Goal: Task Accomplishment & Management: Complete application form

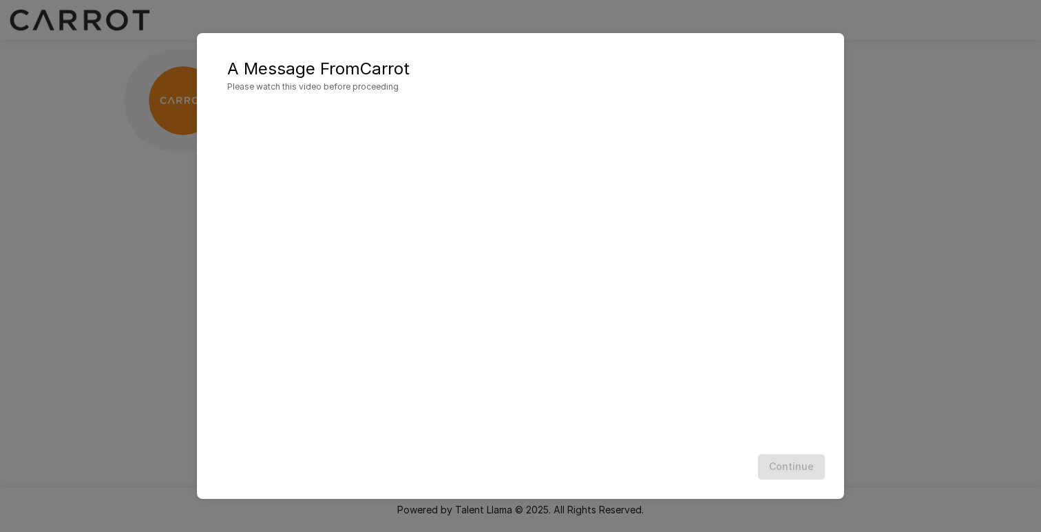
scroll to position [1, 0]
click at [786, 470] on button "Continue" at bounding box center [791, 466] width 67 height 25
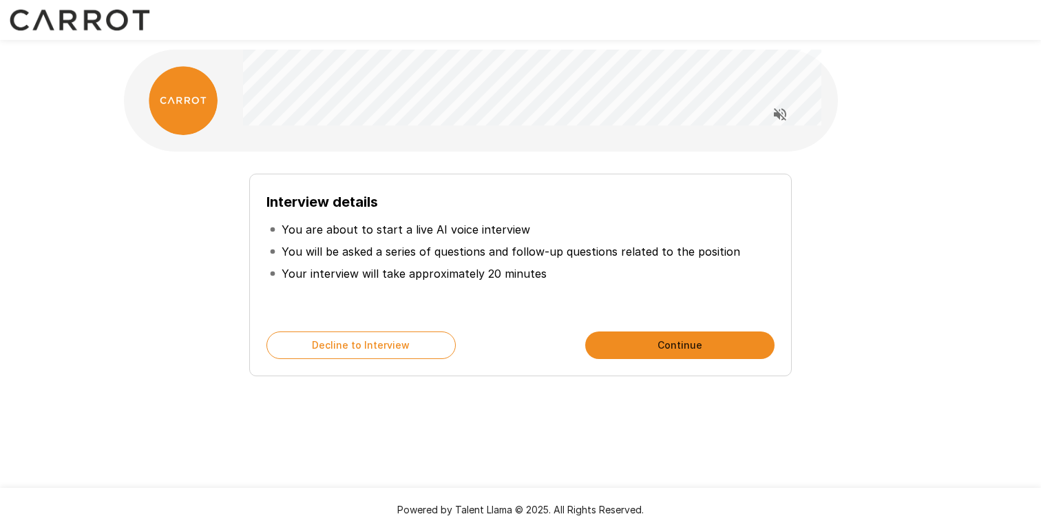
click at [645, 346] on button "Continue" at bounding box center [679, 345] width 189 height 28
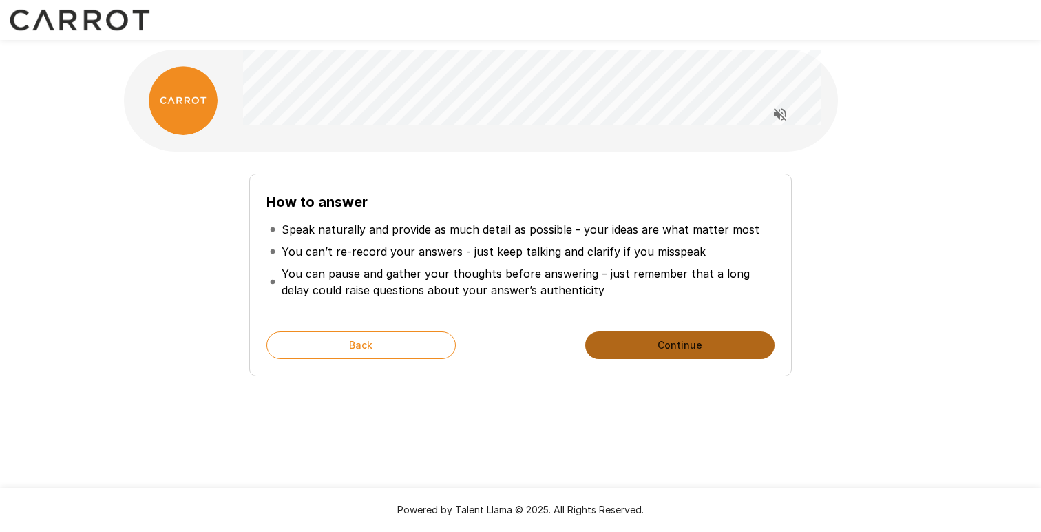
click at [645, 346] on button "Continue" at bounding box center [679, 345] width 189 height 28
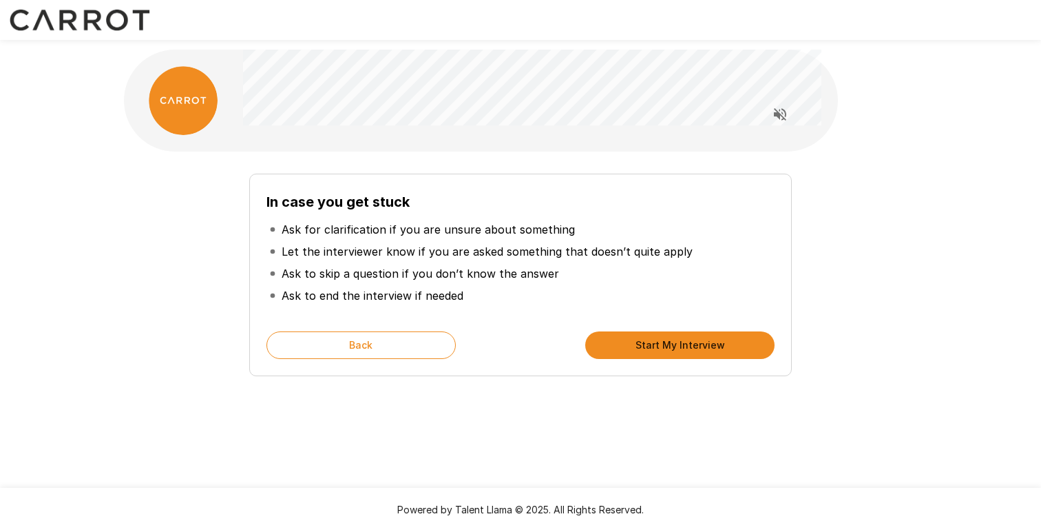
click at [650, 346] on button "Start My Interview" at bounding box center [679, 345] width 189 height 28
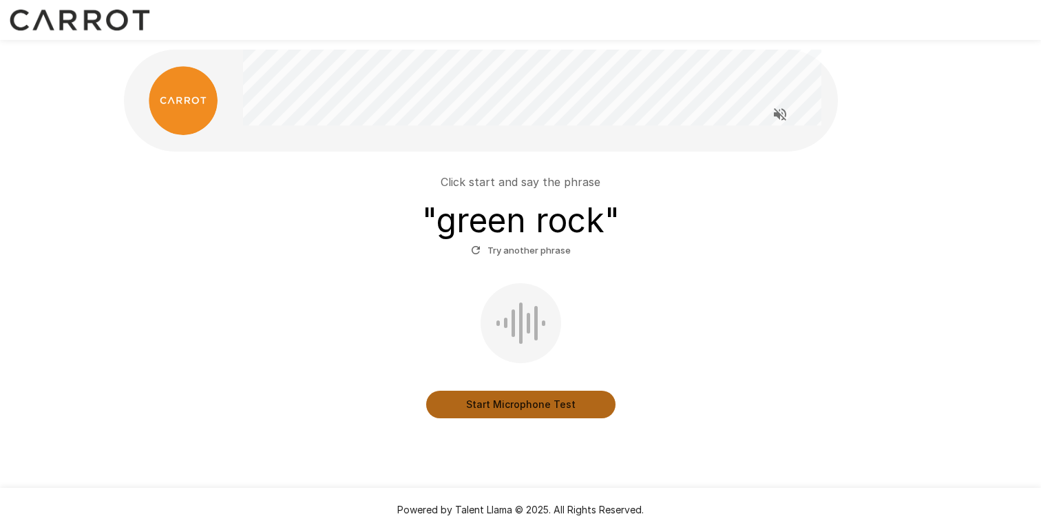
click at [512, 407] on button "Start Microphone Test" at bounding box center [520, 404] width 189 height 28
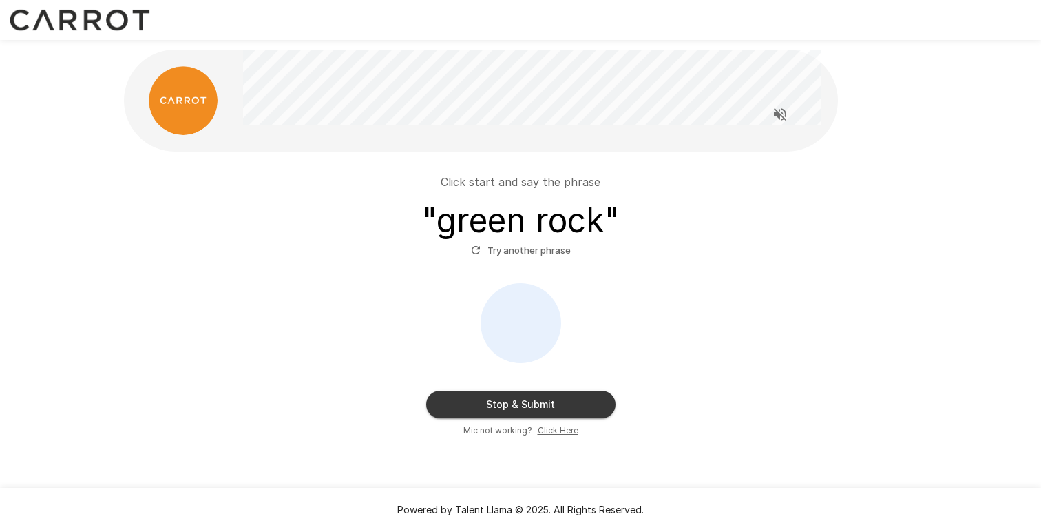
click at [522, 407] on button "Stop & Submit" at bounding box center [520, 404] width 189 height 28
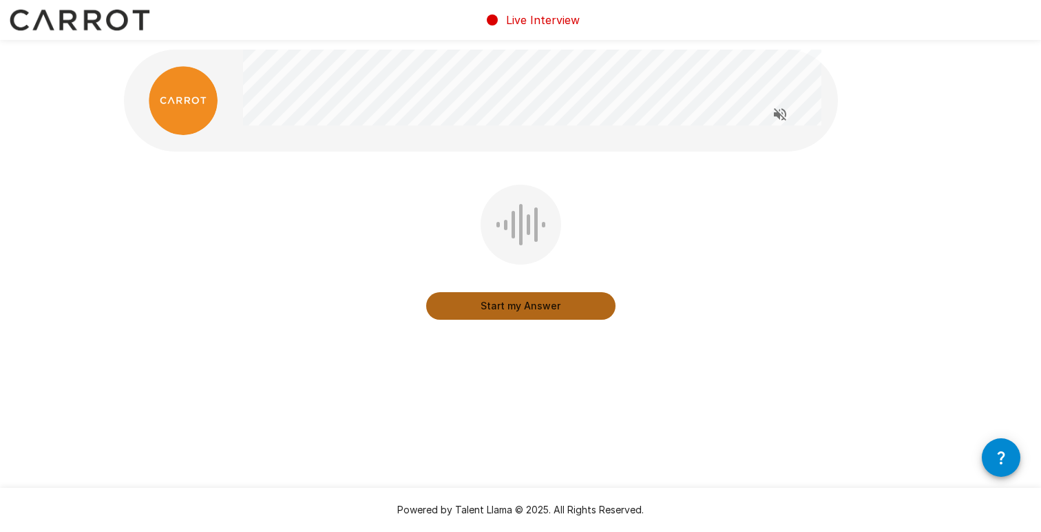
click at [526, 307] on button "Start my Answer" at bounding box center [520, 306] width 189 height 28
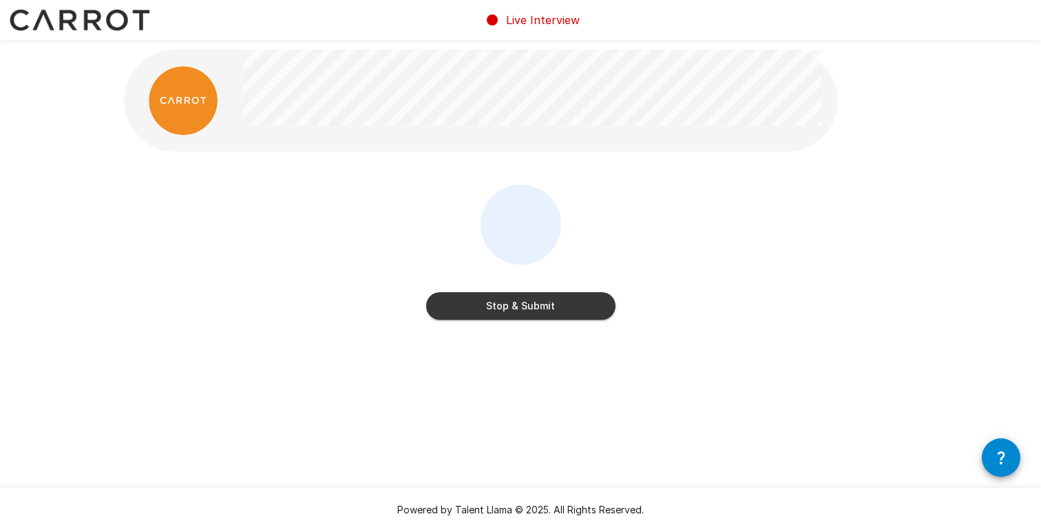
click at [526, 307] on button "Stop & Submit" at bounding box center [520, 306] width 189 height 28
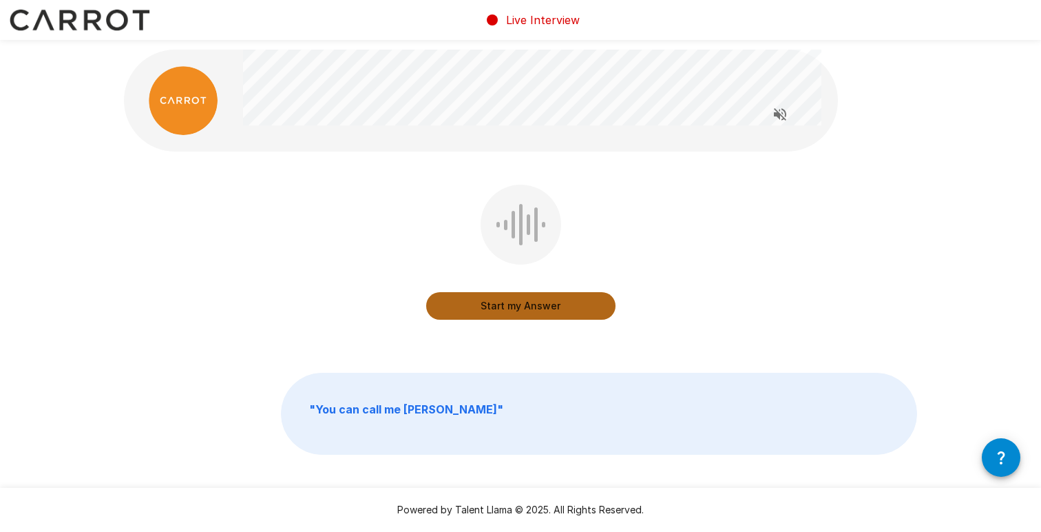
click at [514, 304] on button "Start my Answer" at bounding box center [520, 306] width 189 height 28
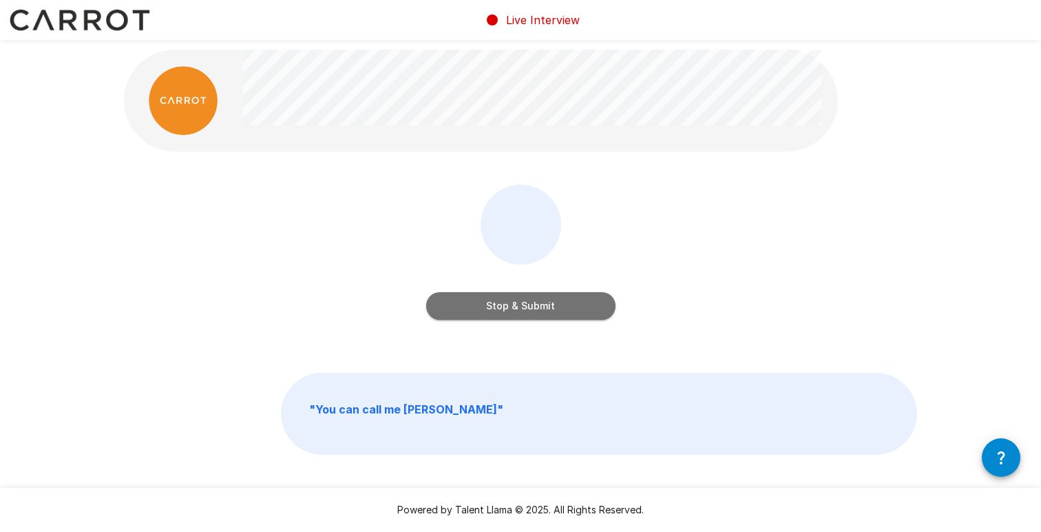
click at [533, 309] on button "Stop & Submit" at bounding box center [520, 306] width 189 height 28
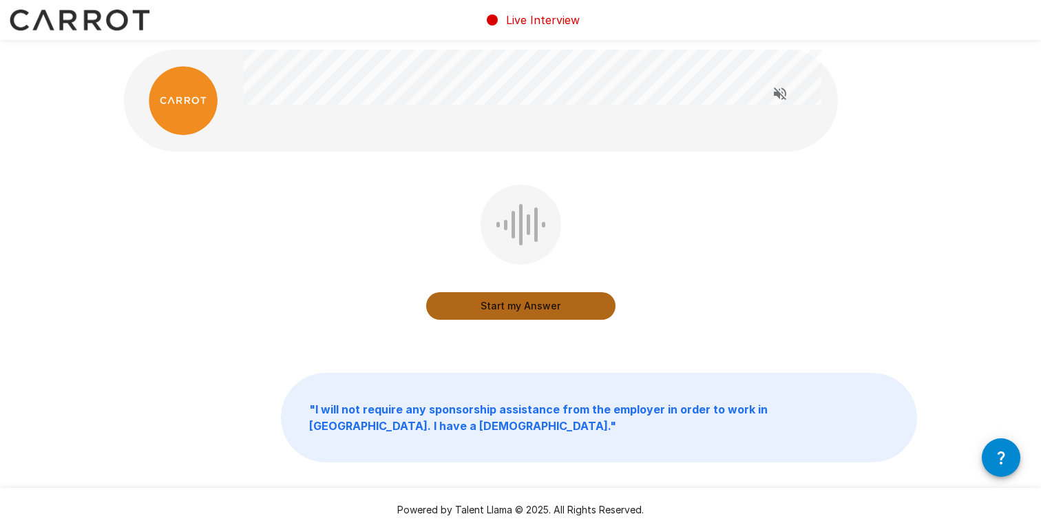
click at [521, 308] on button "Start my Answer" at bounding box center [520, 306] width 189 height 28
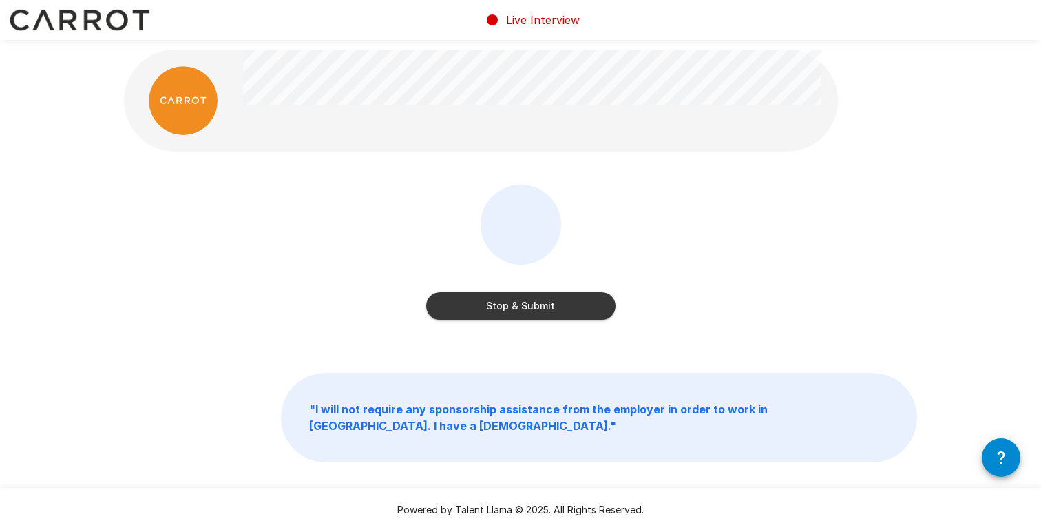
click at [520, 308] on button "Stop & Submit" at bounding box center [520, 306] width 189 height 28
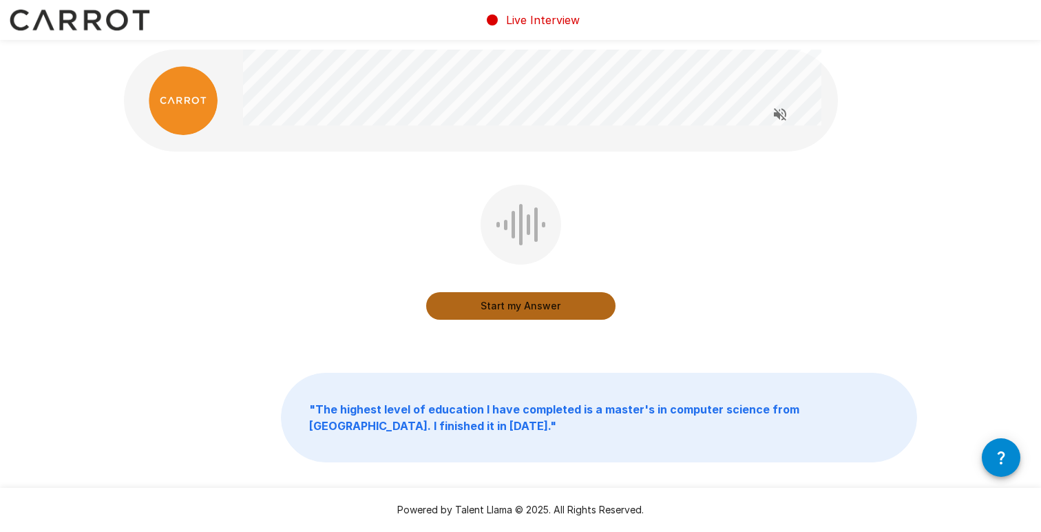
click at [527, 308] on button "Start my Answer" at bounding box center [520, 306] width 189 height 28
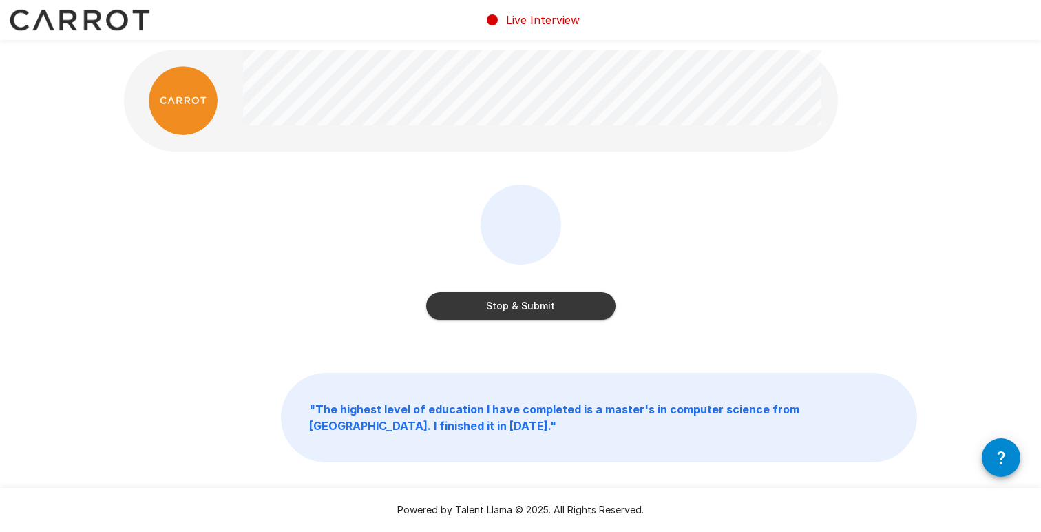
click at [536, 314] on button "Stop & Submit" at bounding box center [520, 306] width 189 height 28
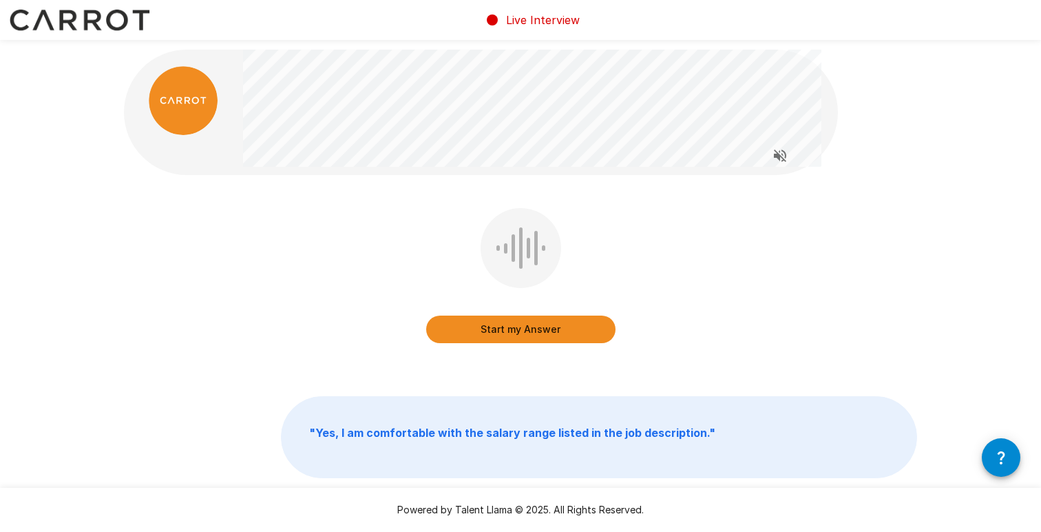
click at [517, 331] on button "Start my Answer" at bounding box center [520, 329] width 189 height 28
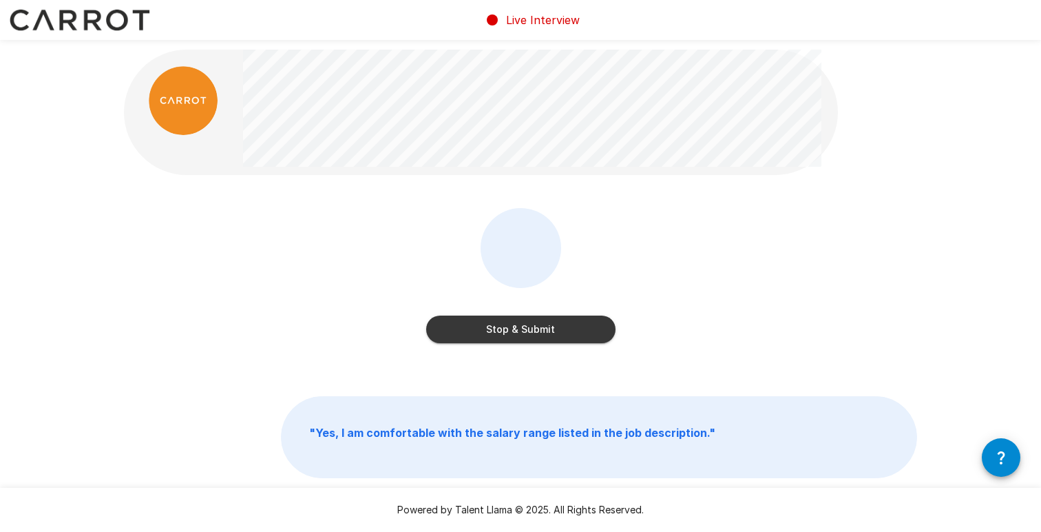
click at [518, 331] on button "Stop & Submit" at bounding box center [520, 329] width 189 height 28
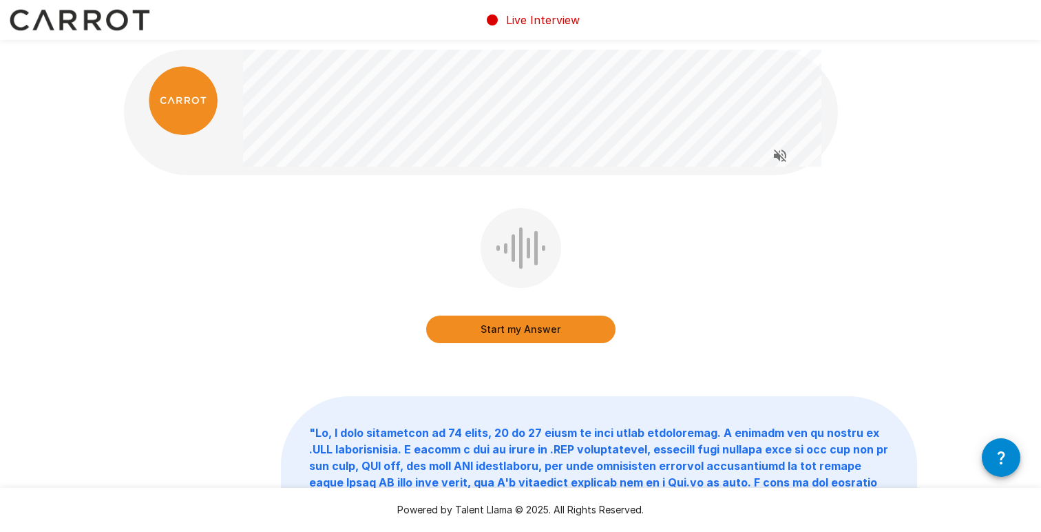
click at [514, 328] on button "Start my Answer" at bounding box center [520, 329] width 189 height 28
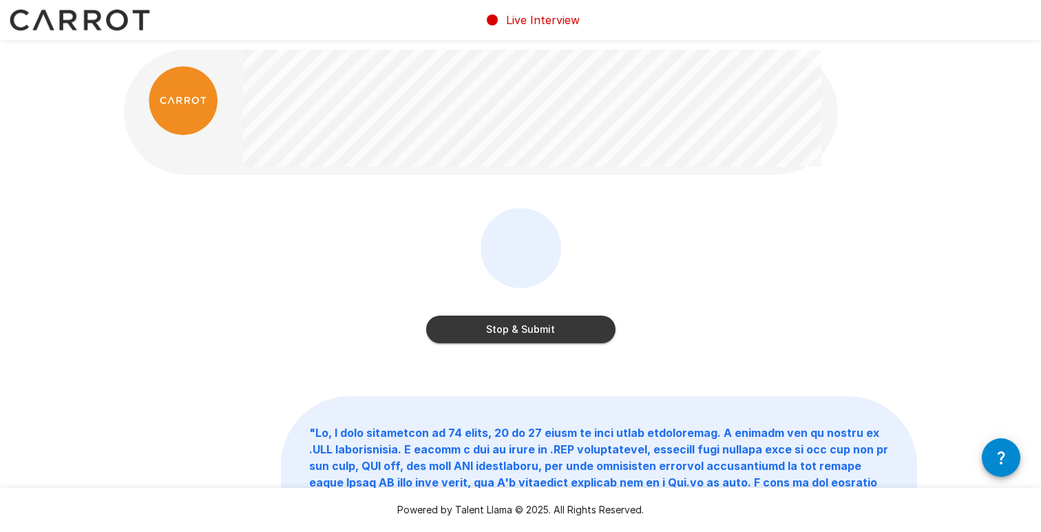
click at [534, 331] on button "Stop & Submit" at bounding box center [520, 329] width 189 height 28
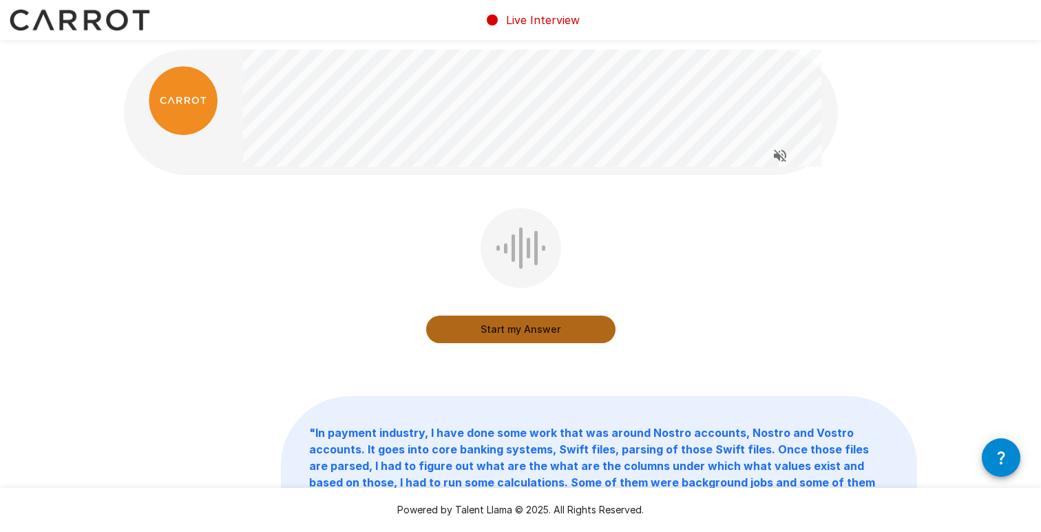
click at [523, 329] on button "Start my Answer" at bounding box center [520, 329] width 189 height 28
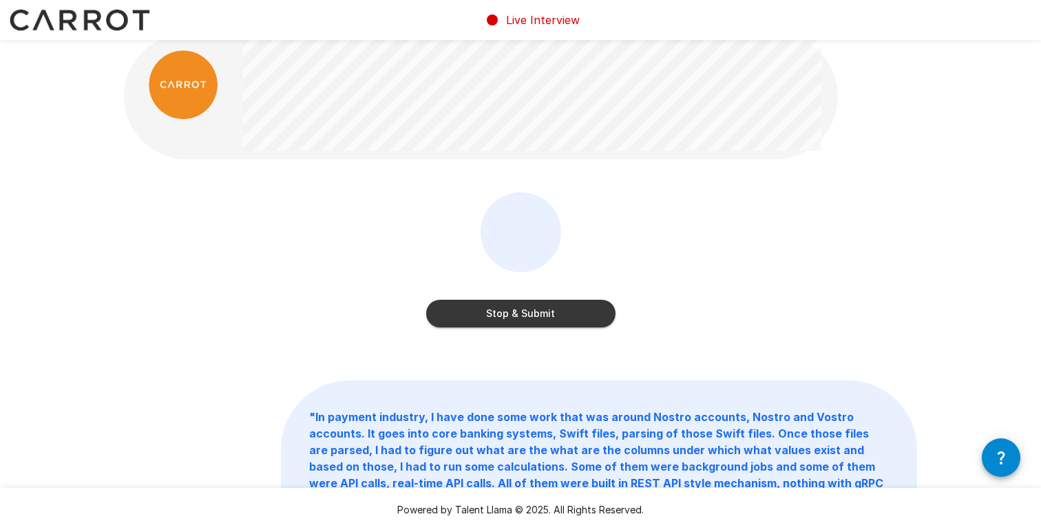
scroll to position [10, 0]
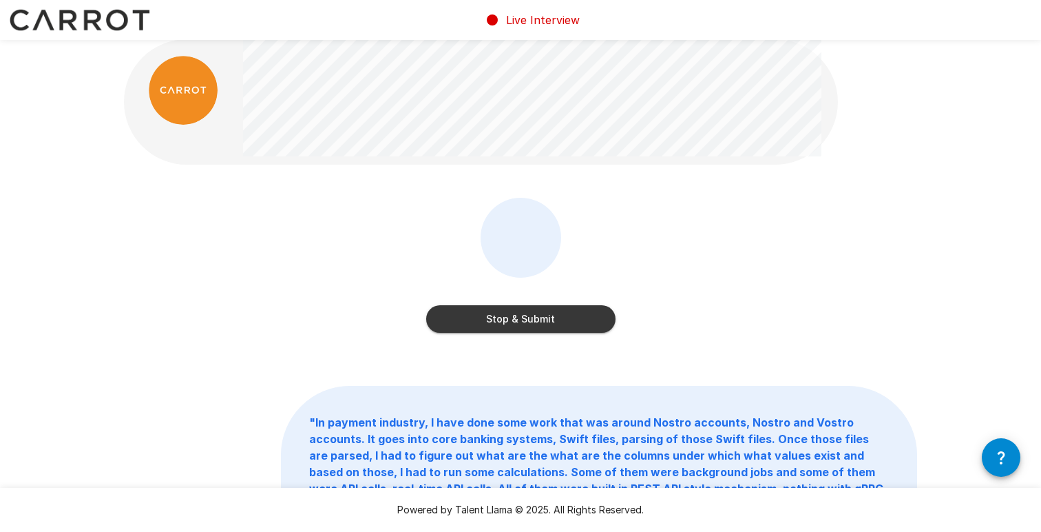
click at [545, 324] on button "Stop & Submit" at bounding box center [520, 319] width 189 height 28
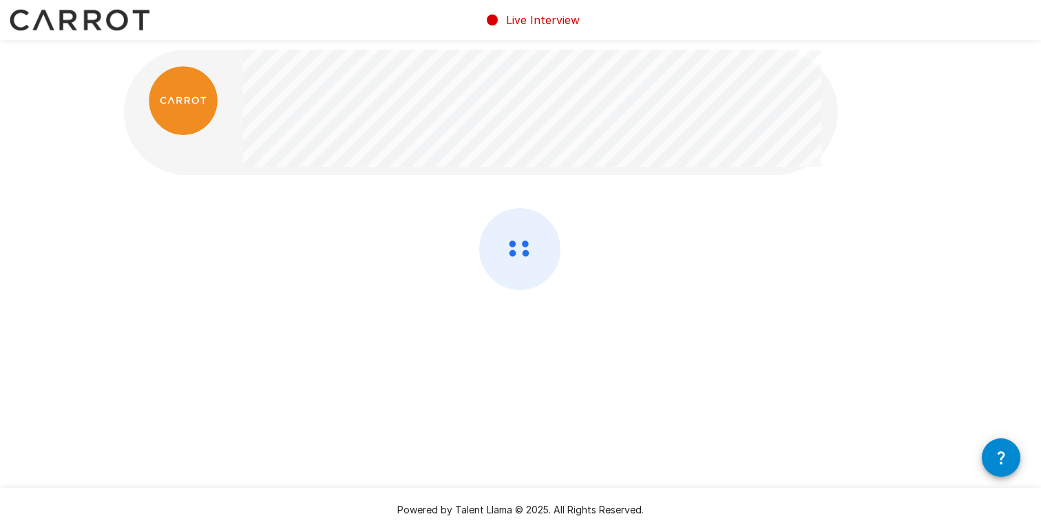
scroll to position [0, 0]
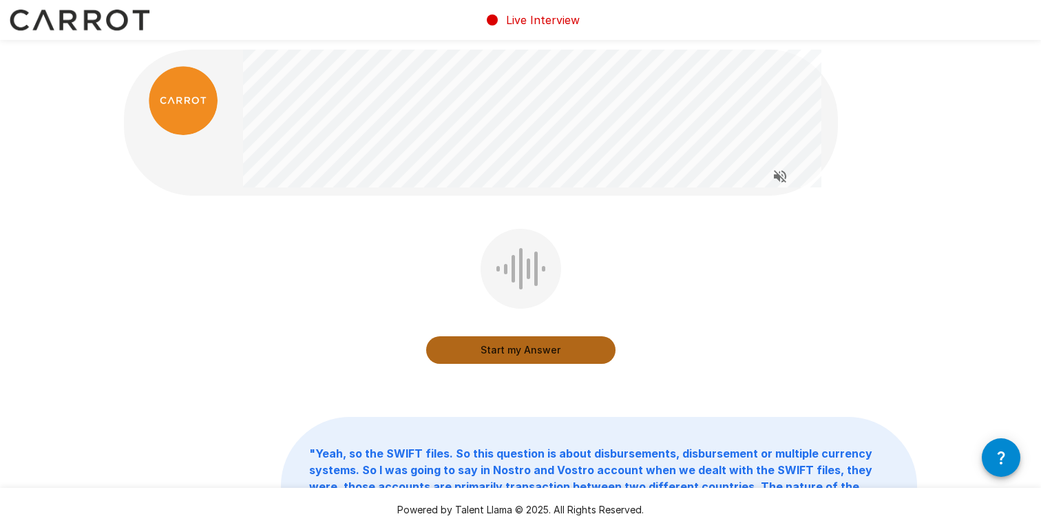
click at [534, 357] on button "Start my Answer" at bounding box center [520, 350] width 189 height 28
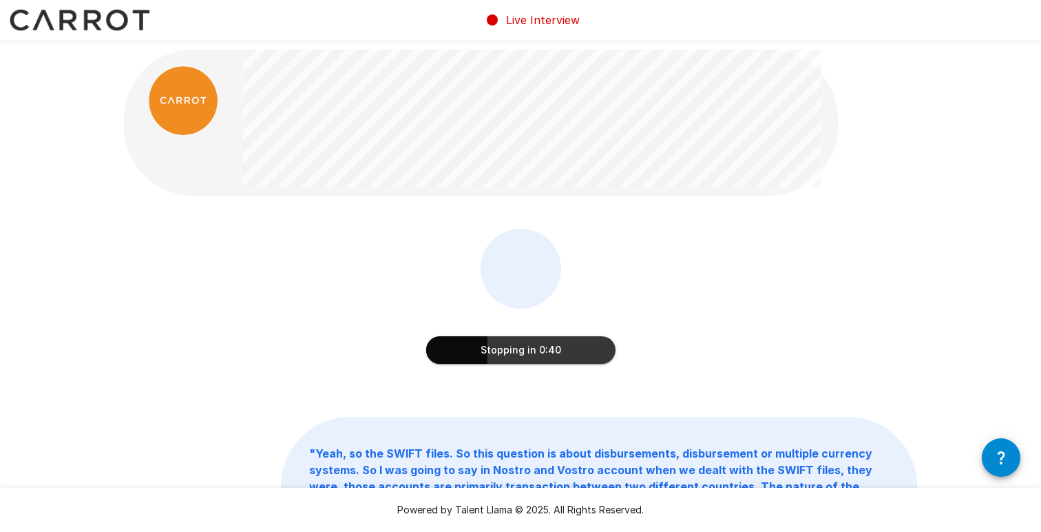
click at [534, 357] on button "Stopping in 0:40" at bounding box center [520, 350] width 189 height 28
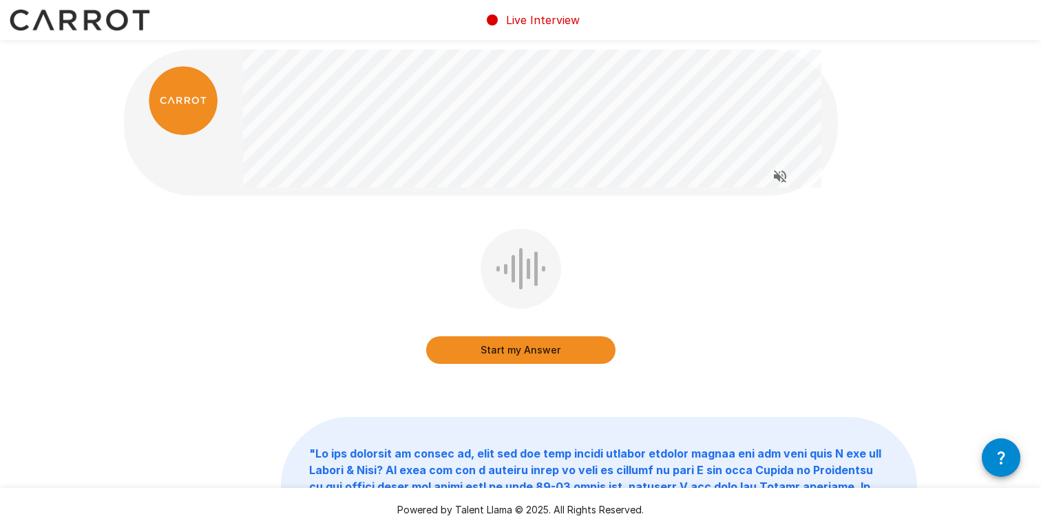
click at [576, 342] on button "Start my Answer" at bounding box center [520, 350] width 189 height 28
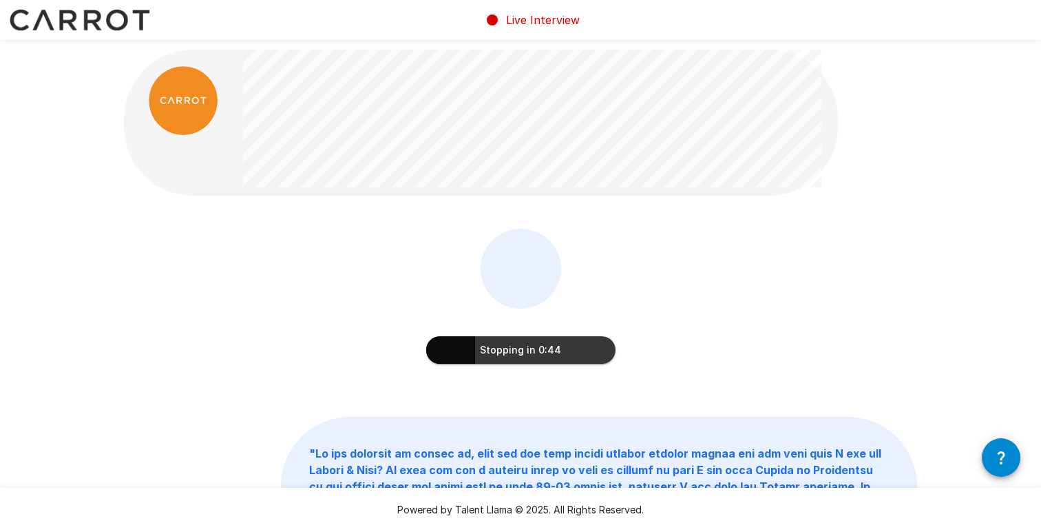
click at [552, 353] on button "Stopping in 0:44" at bounding box center [520, 350] width 189 height 28
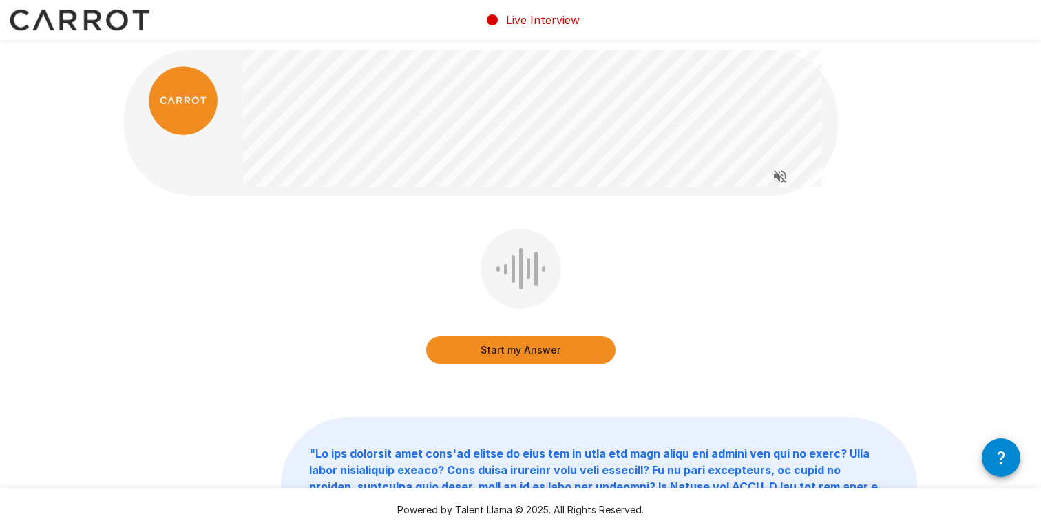
click at [539, 349] on button "Start my Answer" at bounding box center [520, 350] width 189 height 28
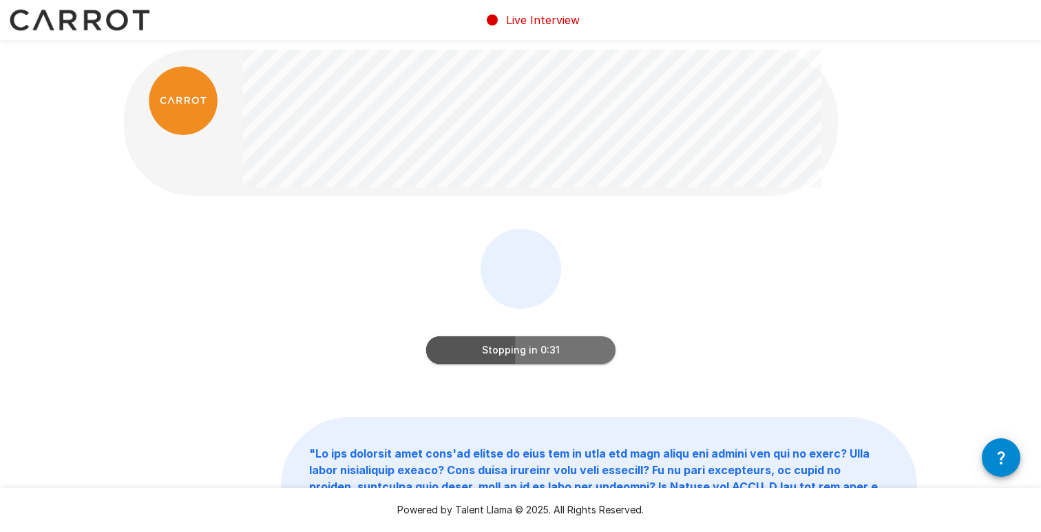
click at [539, 349] on button "Stopping in 0:31" at bounding box center [520, 350] width 189 height 28
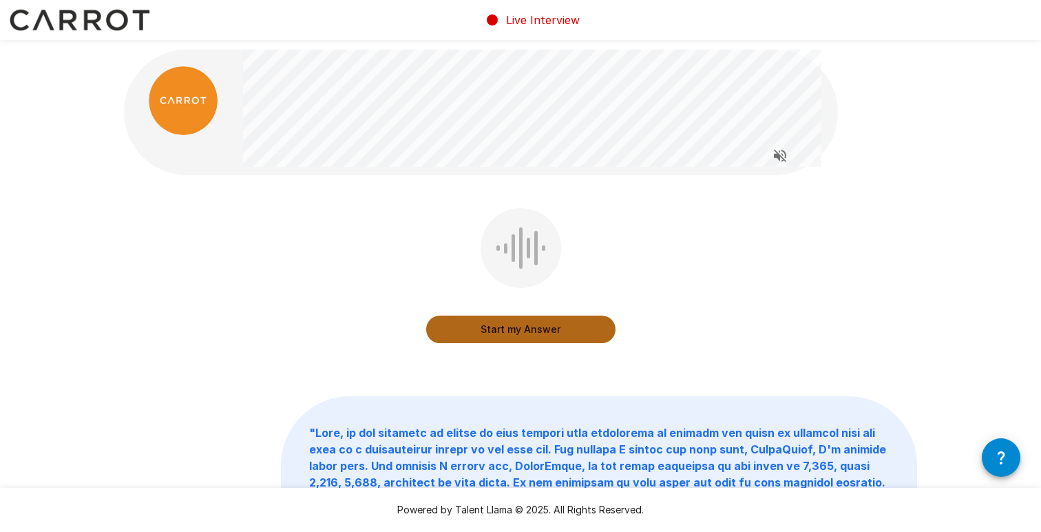
click at [529, 335] on button "Start my Answer" at bounding box center [520, 329] width 189 height 28
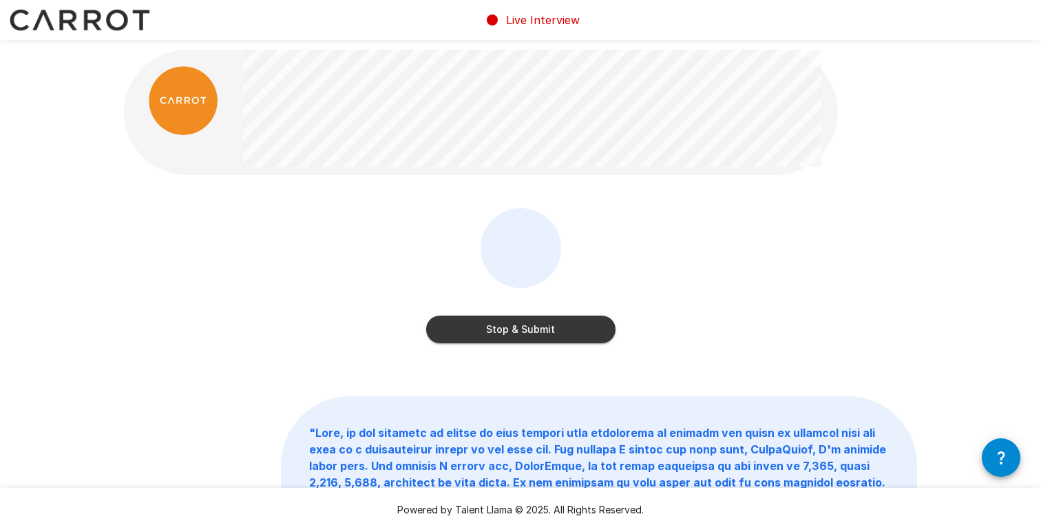
click at [527, 332] on button "Stop & Submit" at bounding box center [520, 329] width 189 height 28
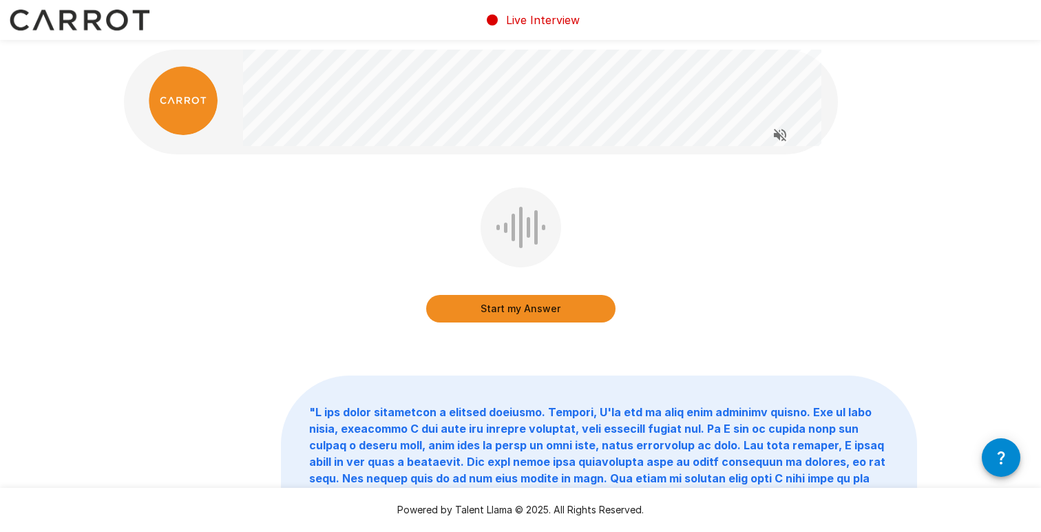
click at [522, 312] on button "Start my Answer" at bounding box center [520, 309] width 189 height 28
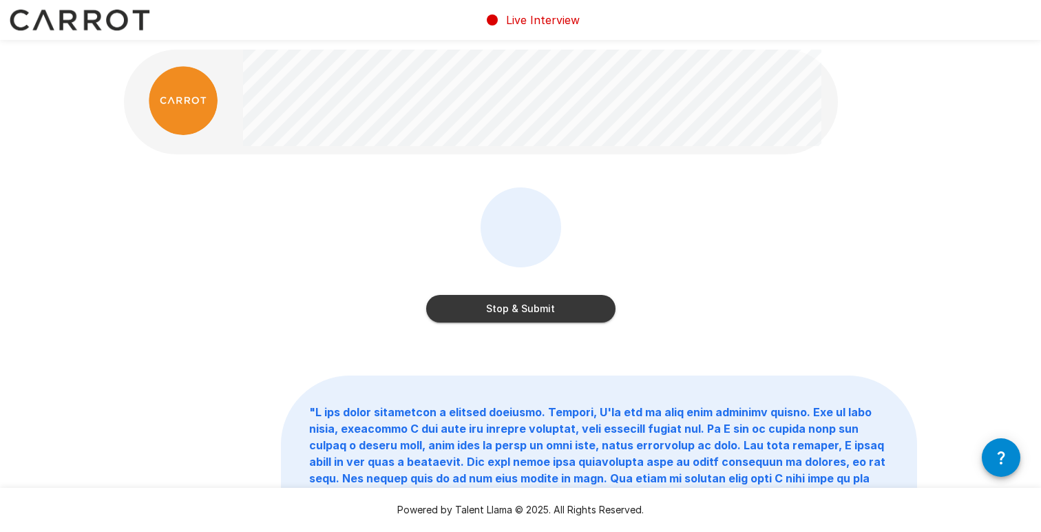
click at [522, 312] on button "Stop & Submit" at bounding box center [520, 309] width 189 height 28
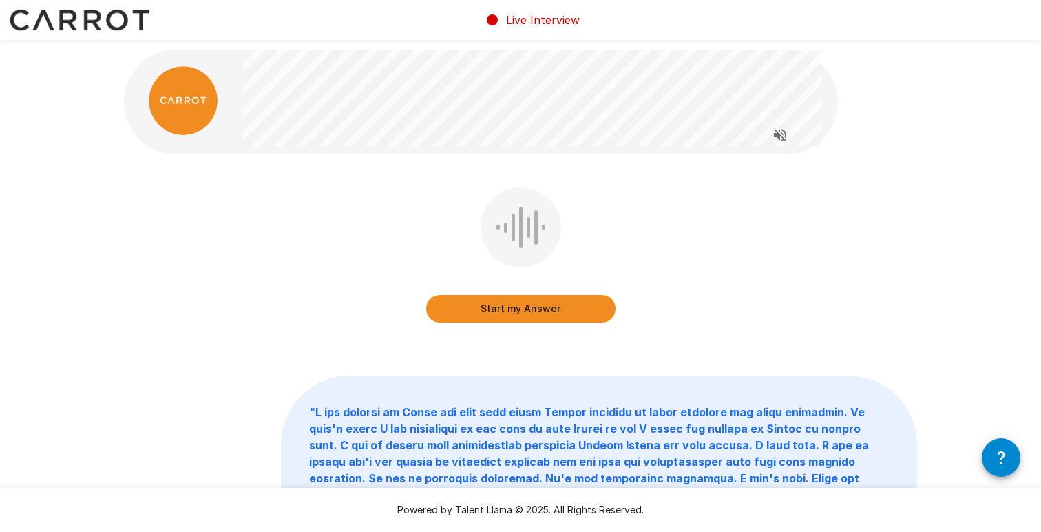
click at [505, 313] on button "Start my Answer" at bounding box center [520, 309] width 189 height 28
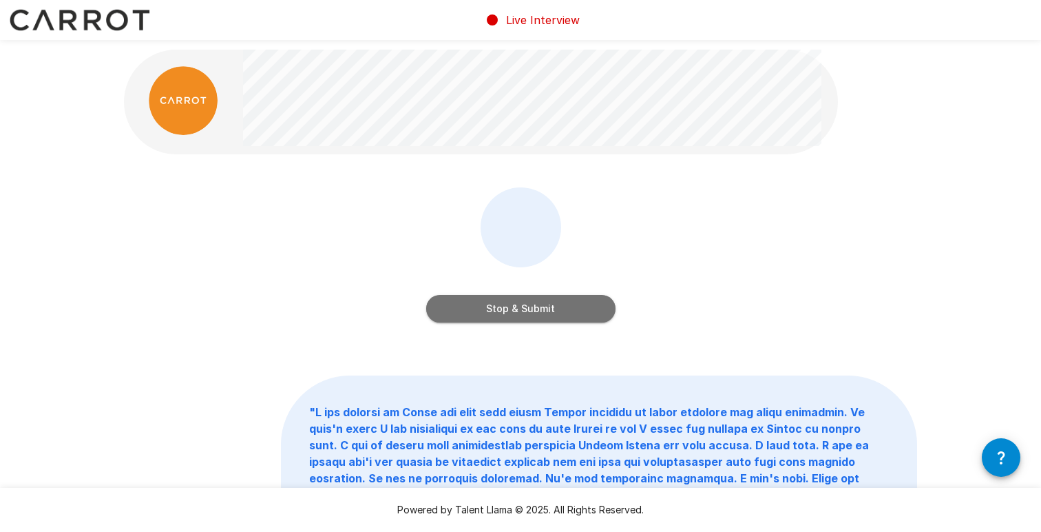
click at [505, 313] on button "Stop & Submit" at bounding box center [520, 309] width 189 height 28
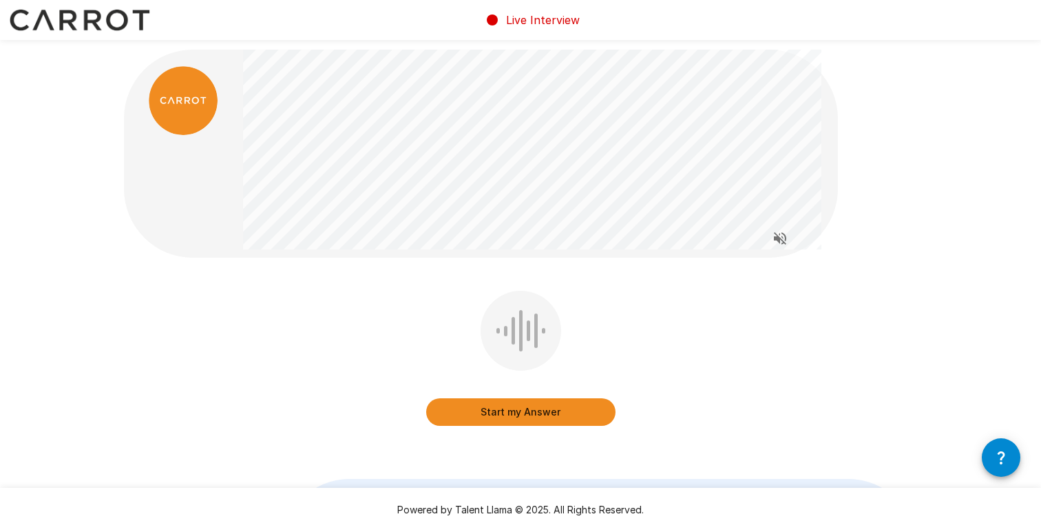
click at [505, 419] on button "Start my Answer" at bounding box center [520, 412] width 189 height 28
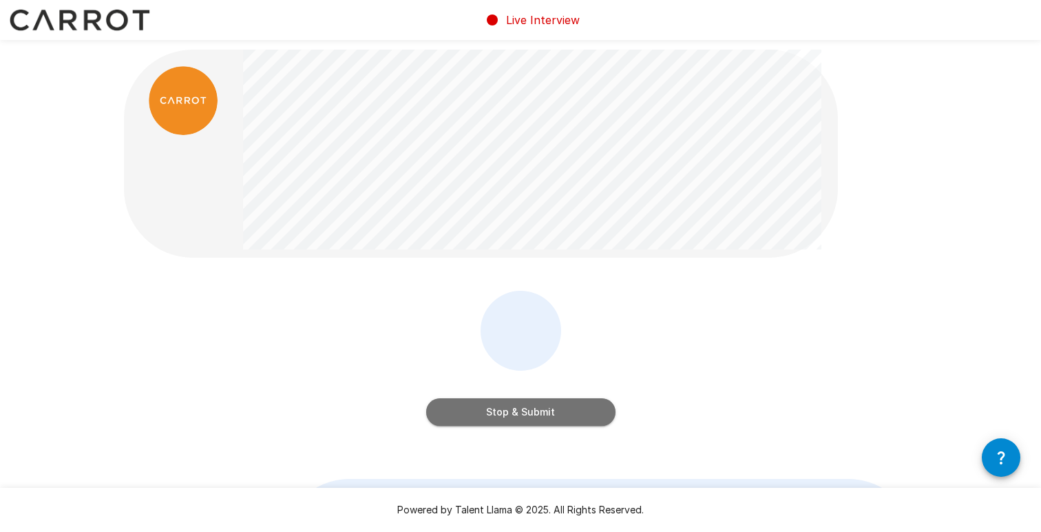
click at [545, 415] on button "Stop & Submit" at bounding box center [520, 412] width 189 height 28
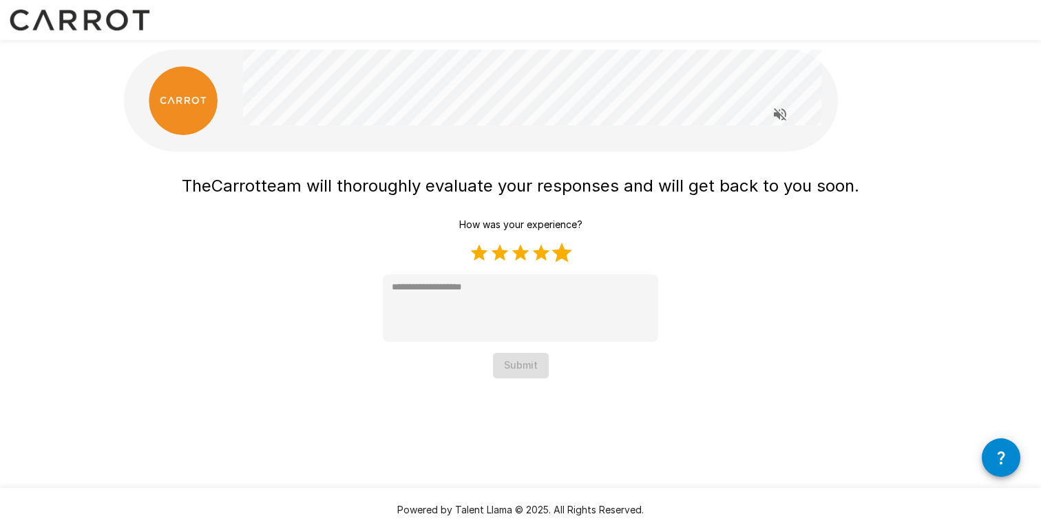
click at [564, 253] on label "5 Stars" at bounding box center [562, 252] width 21 height 21
click at [543, 255] on label "4 Stars" at bounding box center [541, 252] width 21 height 21
click at [521, 256] on label "3 Stars" at bounding box center [520, 252] width 21 height 21
type textarea "*"
click at [515, 361] on button "Submit" at bounding box center [521, 365] width 56 height 25
